Goal: Transaction & Acquisition: Purchase product/service

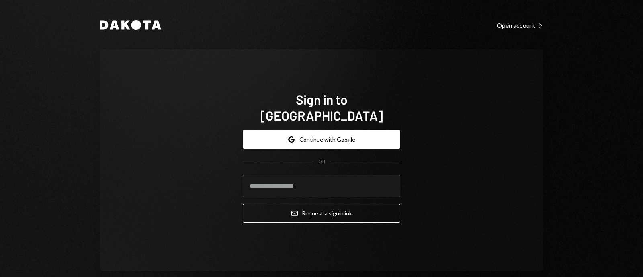
click at [166, 106] on div "Sign in to [GEOGRAPHIC_DATA] Google Continue with Google OR Email Request a sig…" at bounding box center [321, 159] width 443 height 221
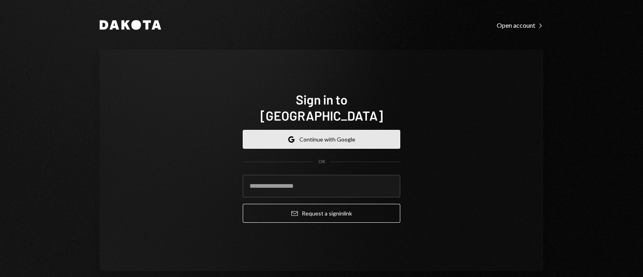
click at [316, 133] on button "Google Continue with Google" at bounding box center [321, 139] width 157 height 19
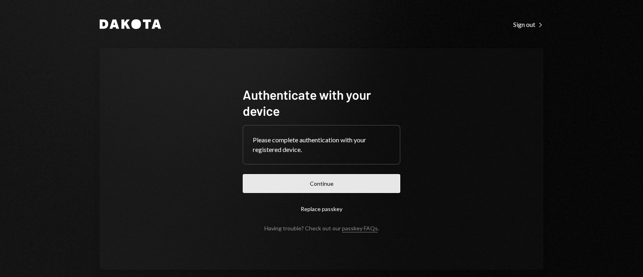
click at [369, 192] on button "Continue" at bounding box center [321, 183] width 157 height 19
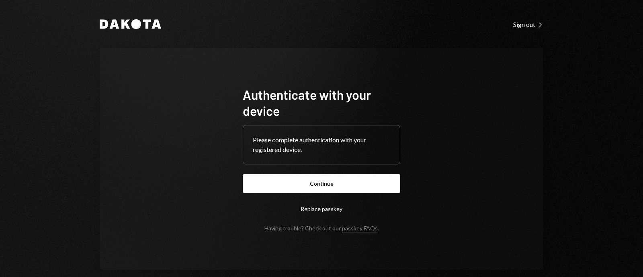
click at [356, 192] on button "Continue" at bounding box center [321, 183] width 157 height 19
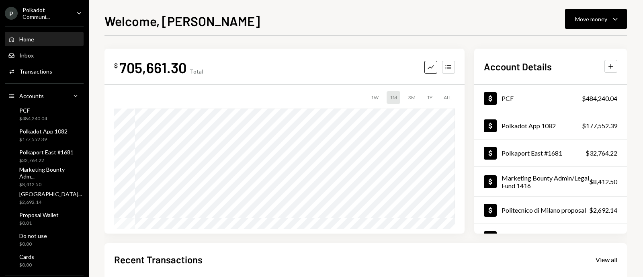
click at [75, 13] on icon "Caret Down" at bounding box center [79, 12] width 9 height 9
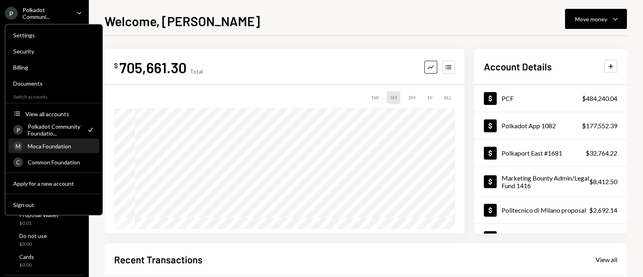
click at [43, 145] on div "Moca Foundation" at bounding box center [61, 146] width 67 height 7
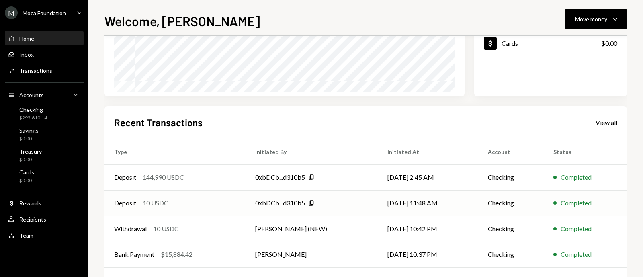
scroll to position [151, 0]
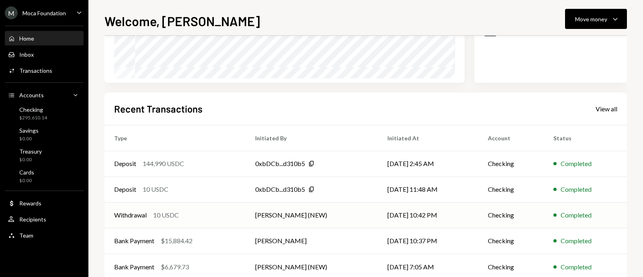
click at [131, 213] on div "Withdrawal" at bounding box center [130, 215] width 33 height 10
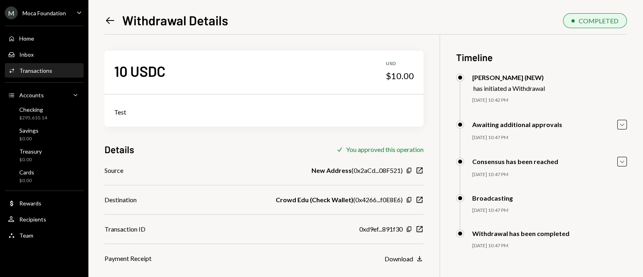
click at [110, 18] on icon "Left Arrow" at bounding box center [109, 20] width 11 height 11
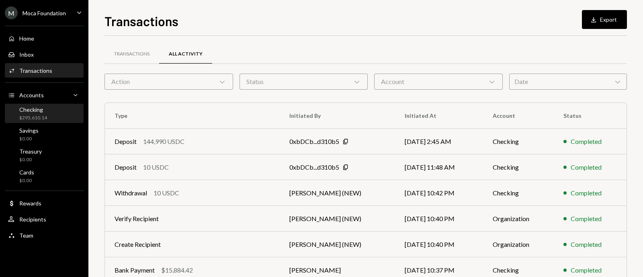
click at [52, 110] on div "Checking $295,610.14" at bounding box center [44, 113] width 72 height 15
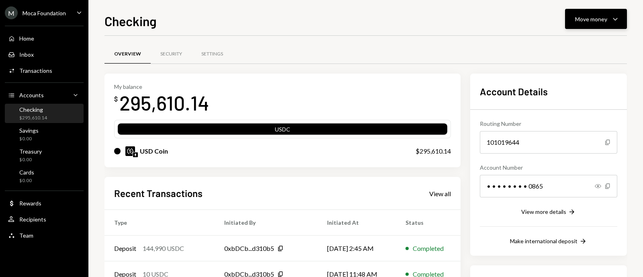
click at [584, 23] on div "Move money" at bounding box center [591, 19] width 32 height 8
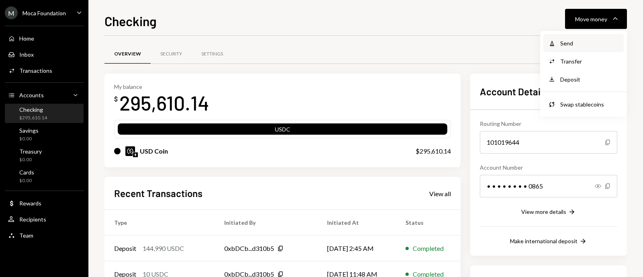
click at [577, 45] on div "Send" at bounding box center [589, 43] width 59 height 8
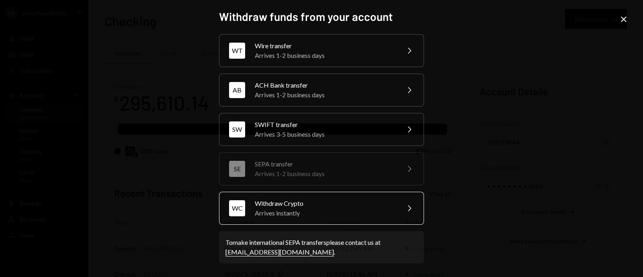
click at [325, 208] on div "Arrives instantly" at bounding box center [325, 213] width 140 height 10
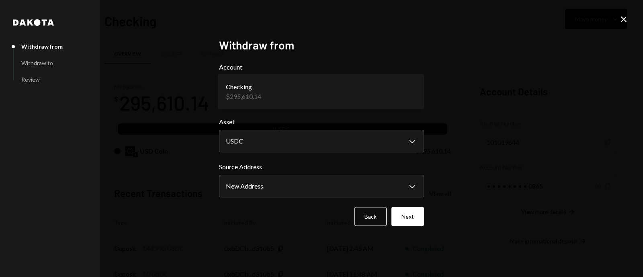
click at [303, 92] on body "M Moca Foundation Caret Down Home Home Inbox Inbox Activities Transactions Acco…" at bounding box center [321, 138] width 643 height 277
click at [293, 187] on body "M Moca Foundation Caret Down Home Home Inbox Inbox Activities Transactions Acco…" at bounding box center [321, 138] width 643 height 277
click at [414, 218] on button "Next" at bounding box center [407, 216] width 33 height 19
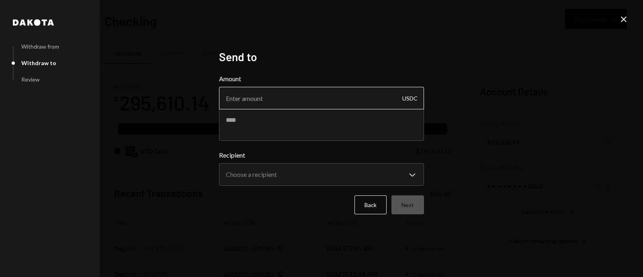
click at [286, 98] on input "Amount" at bounding box center [321, 98] width 205 height 22
paste input "142514.71"
type input "142514.71"
click at [255, 127] on textarea at bounding box center [321, 124] width 205 height 32
type textarea "*"
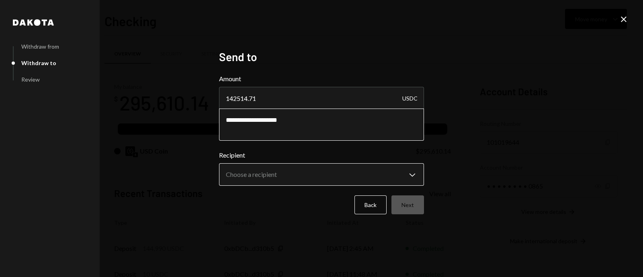
type textarea "**********"
click at [254, 173] on body "M Moca Foundation Caret Down Home Home Inbox Inbox Activities Transactions Acco…" at bounding box center [321, 138] width 643 height 277
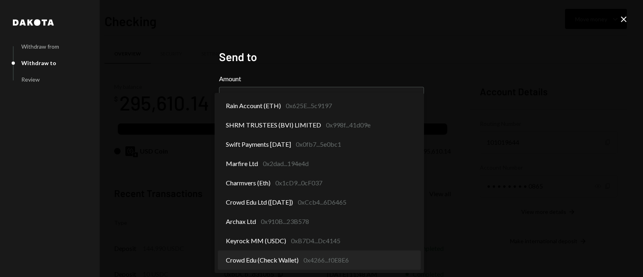
select select "**********"
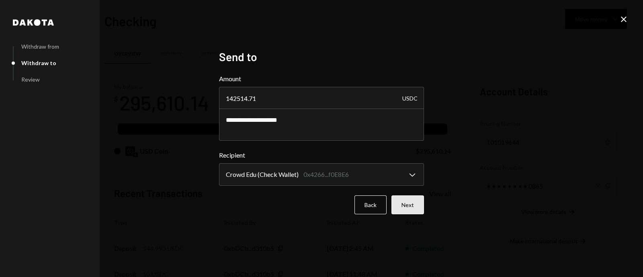
click at [414, 202] on button "Next" at bounding box center [407, 204] width 33 height 19
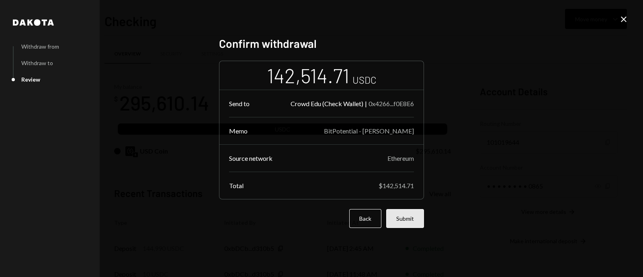
click at [414, 219] on button "Submit" at bounding box center [405, 218] width 38 height 19
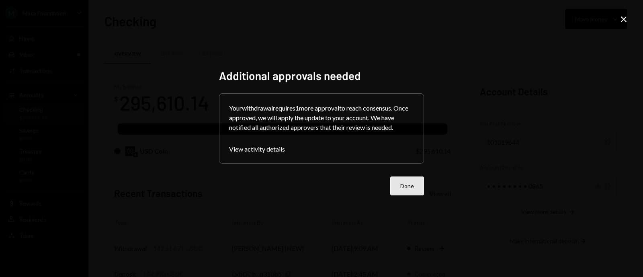
click at [412, 186] on button "Done" at bounding box center [407, 185] width 34 height 19
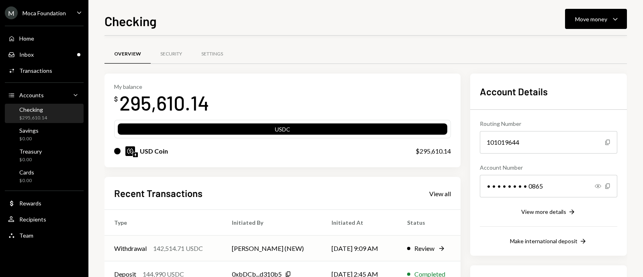
scroll to position [50, 0]
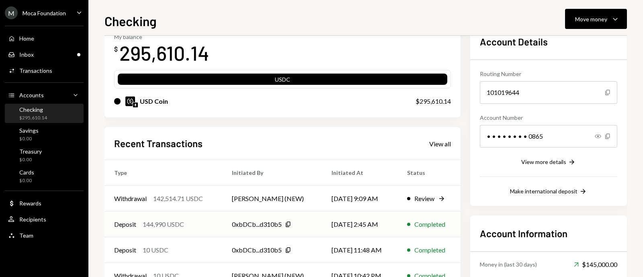
click at [166, 226] on div "144,990 USDC" at bounding box center [163, 224] width 41 height 10
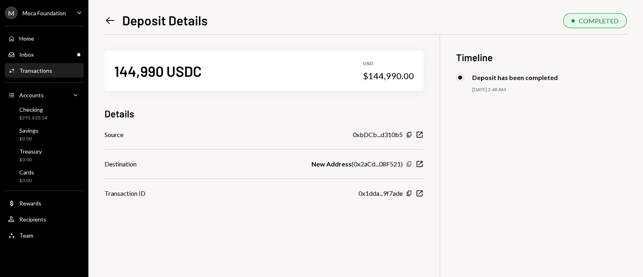
click at [408, 163] on icon "button" at bounding box center [409, 163] width 4 height 5
click at [409, 194] on icon "Copy" at bounding box center [409, 193] width 6 height 6
click at [47, 59] on div "Inbox Inbox" at bounding box center [44, 55] width 72 height 14
